Goal: Transaction & Acquisition: Book appointment/travel/reservation

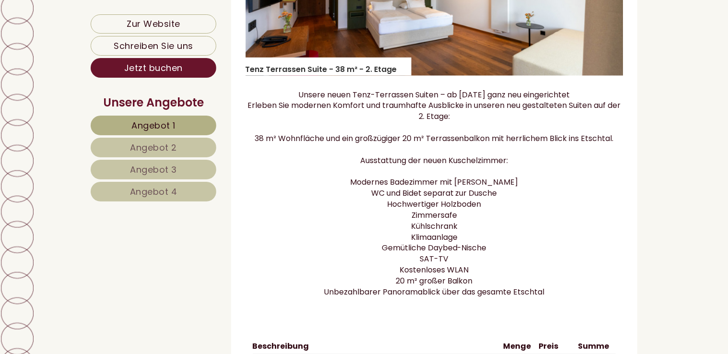
scroll to position [863, 0]
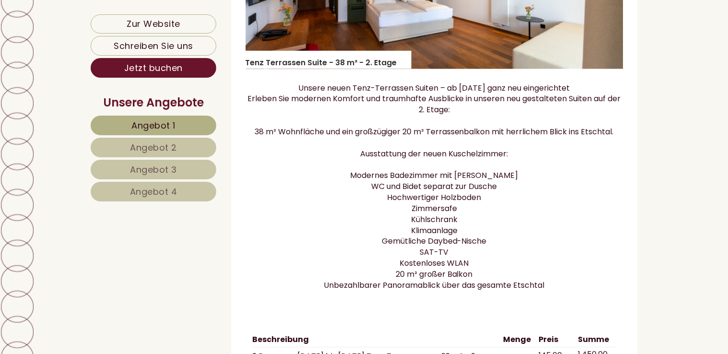
click at [146, 150] on span "Angebot 2" at bounding box center [153, 147] width 47 height 12
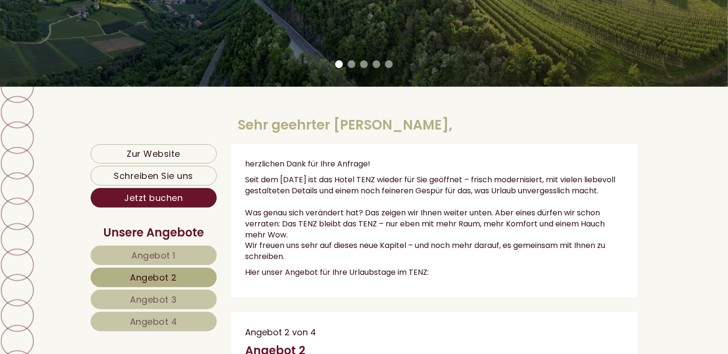
scroll to position [161, 0]
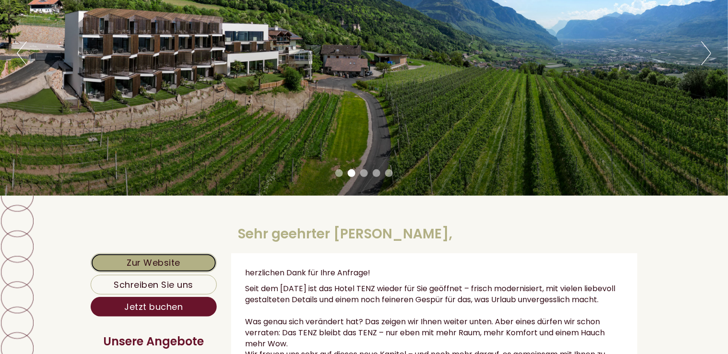
click at [158, 264] on link "Zur Website" at bounding box center [154, 262] width 126 height 19
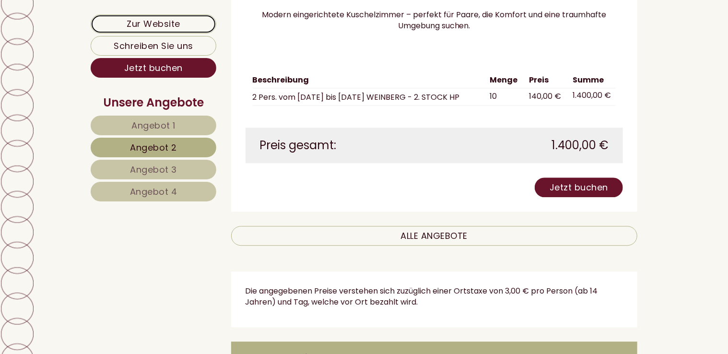
scroll to position [1167, 0]
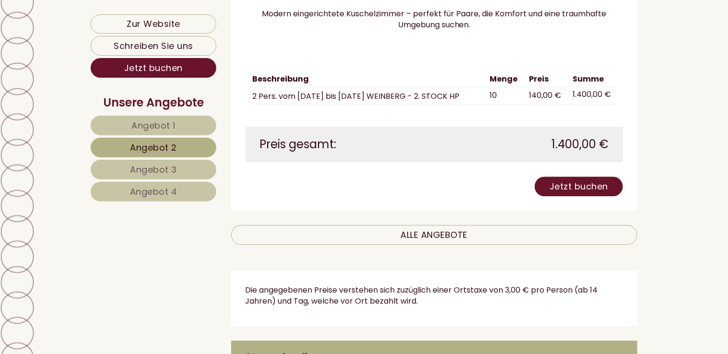
click at [164, 191] on span "Angebot 4" at bounding box center [153, 192] width 47 height 12
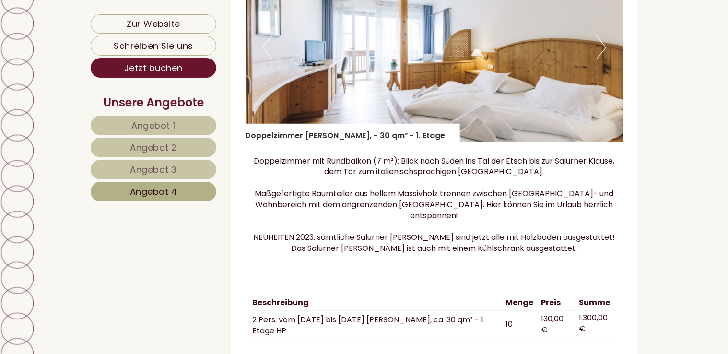
scroll to position [784, 0]
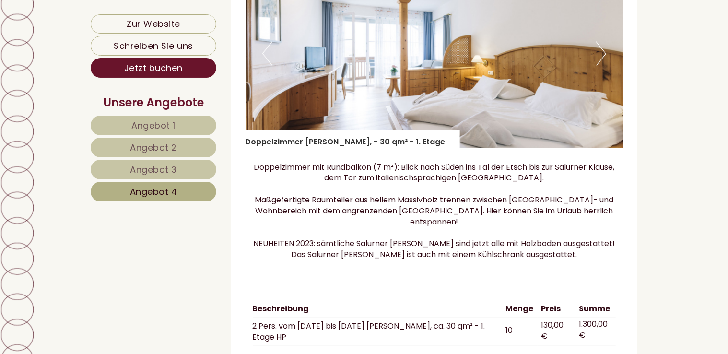
click at [193, 164] on link "Angebot 3" at bounding box center [154, 170] width 126 height 20
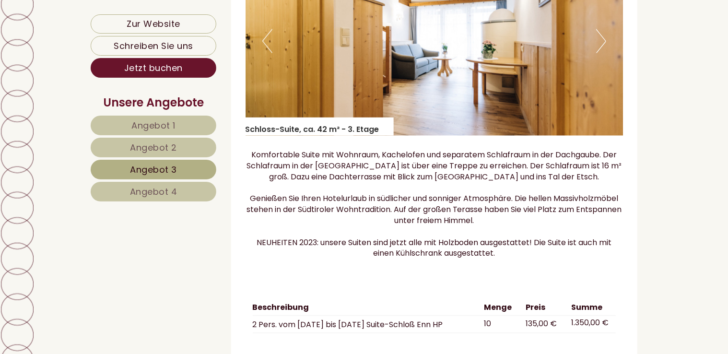
click at [195, 144] on link "Angebot 2" at bounding box center [154, 148] width 126 height 20
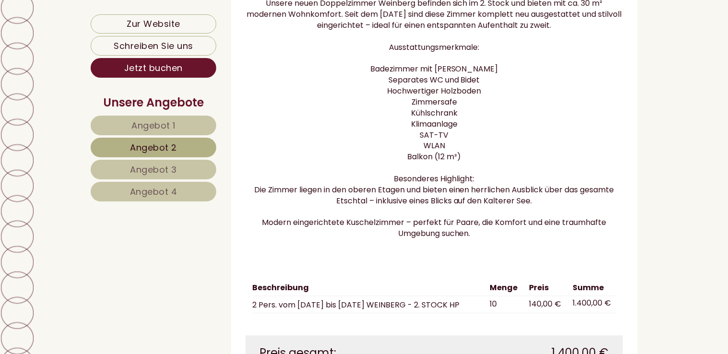
scroll to position [976, 0]
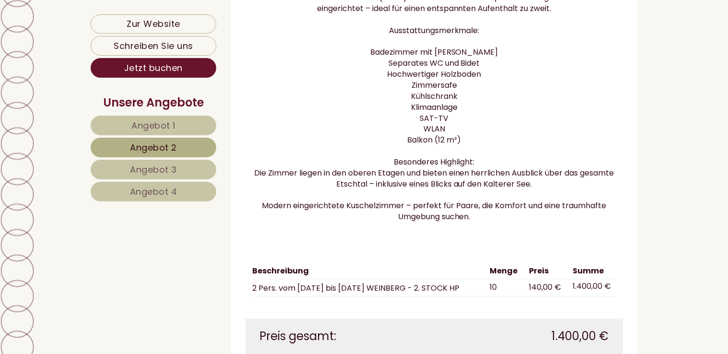
click at [196, 130] on link "Angebot 1" at bounding box center [154, 126] width 126 height 20
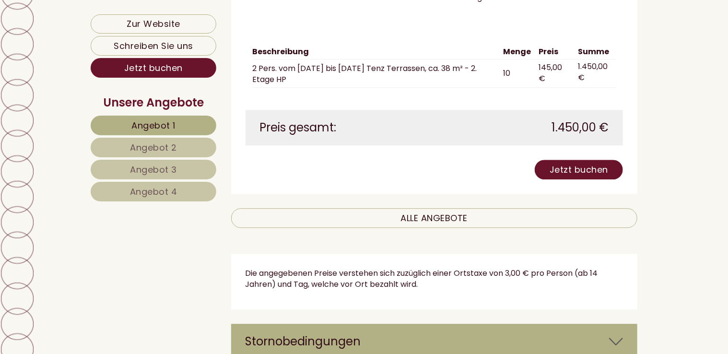
scroll to position [1167, 0]
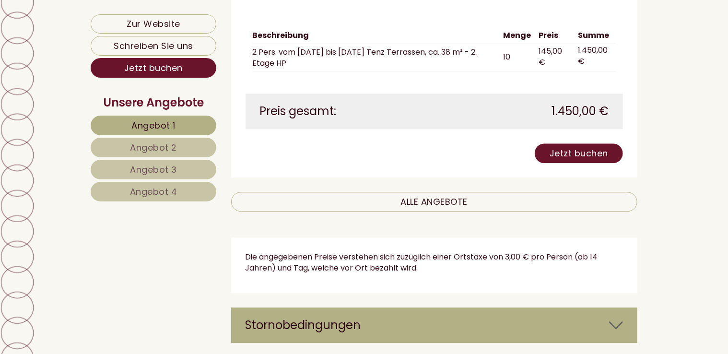
click at [141, 143] on span "Angebot 2" at bounding box center [153, 147] width 47 height 12
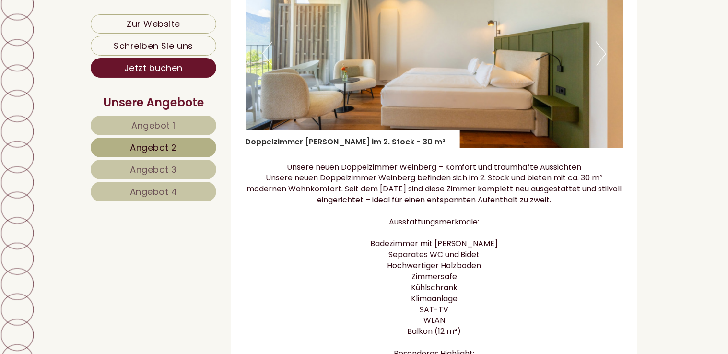
scroll to position [1024, 0]
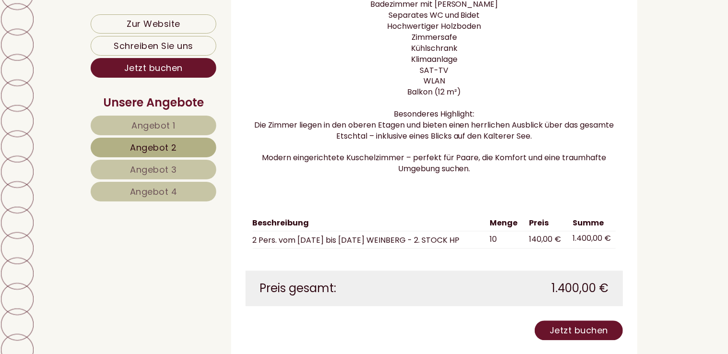
click at [192, 168] on link "Angebot 3" at bounding box center [154, 170] width 126 height 20
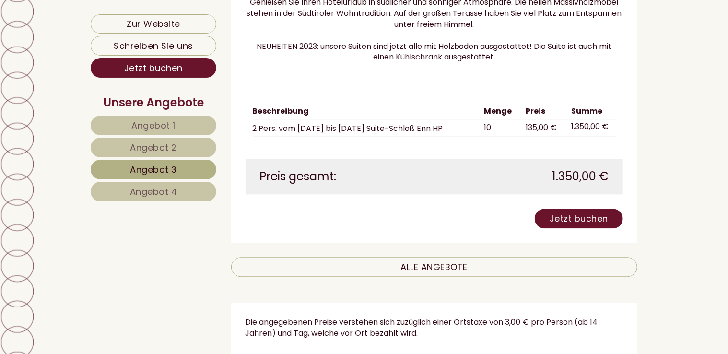
scroll to position [976, 0]
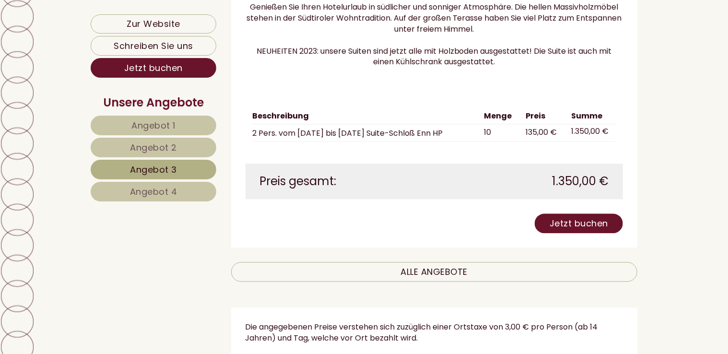
click at [204, 187] on link "Angebot 4" at bounding box center [154, 192] width 126 height 20
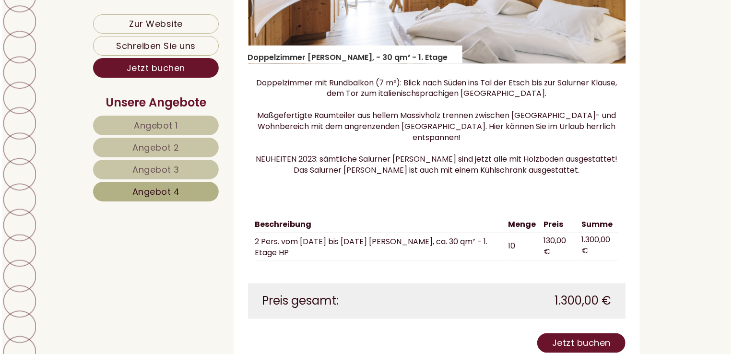
scroll to position [880, 0]
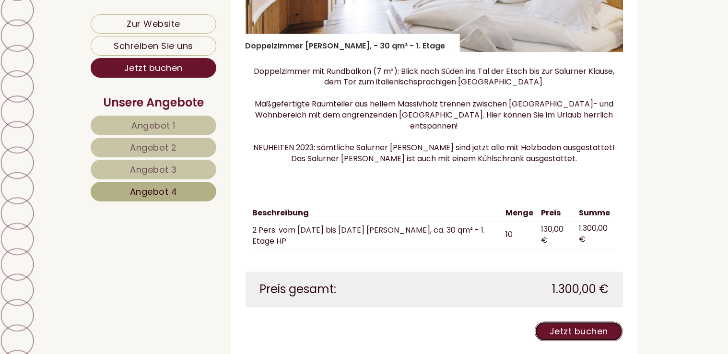
click at [575, 333] on link "Jetzt buchen" at bounding box center [579, 332] width 88 height 20
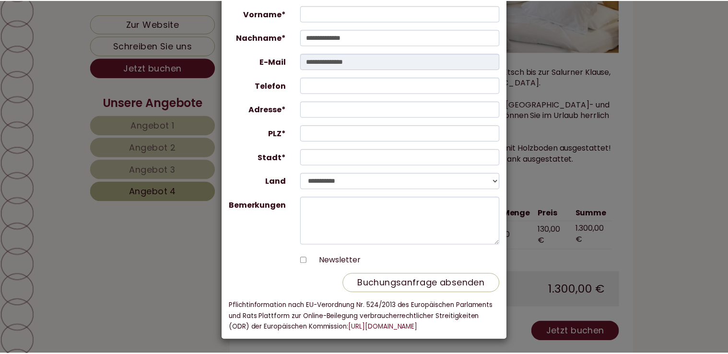
scroll to position [0, 0]
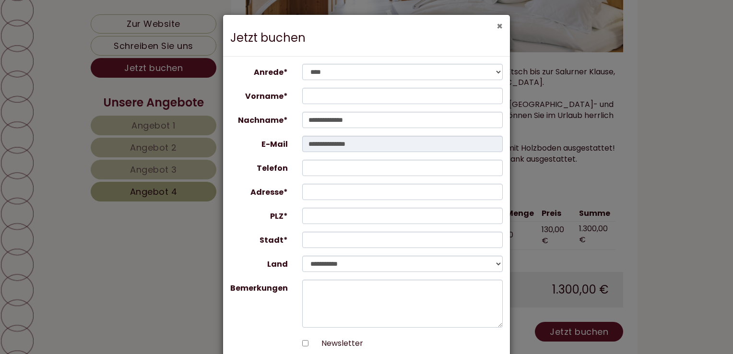
click at [499, 24] on button "×" at bounding box center [499, 26] width 6 height 10
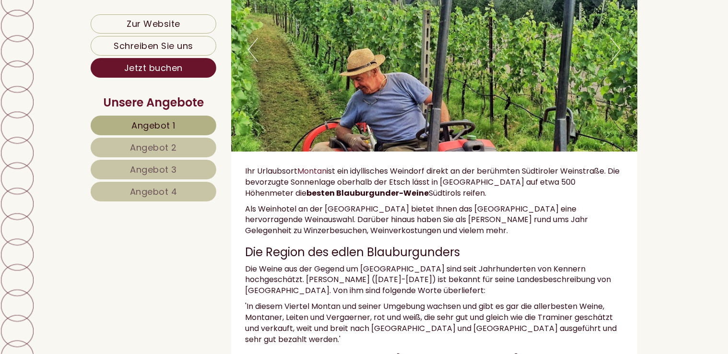
scroll to position [5657, 0]
